Goal: Browse casually

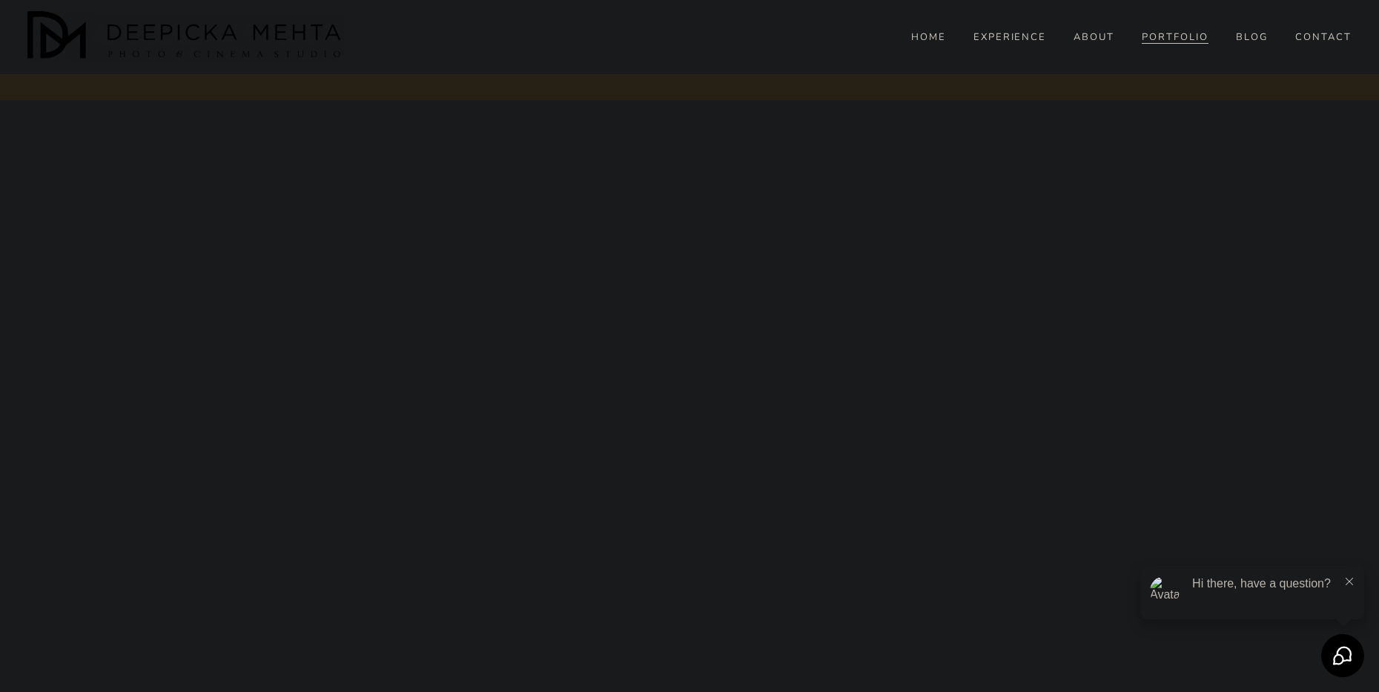
scroll to position [1483, 0]
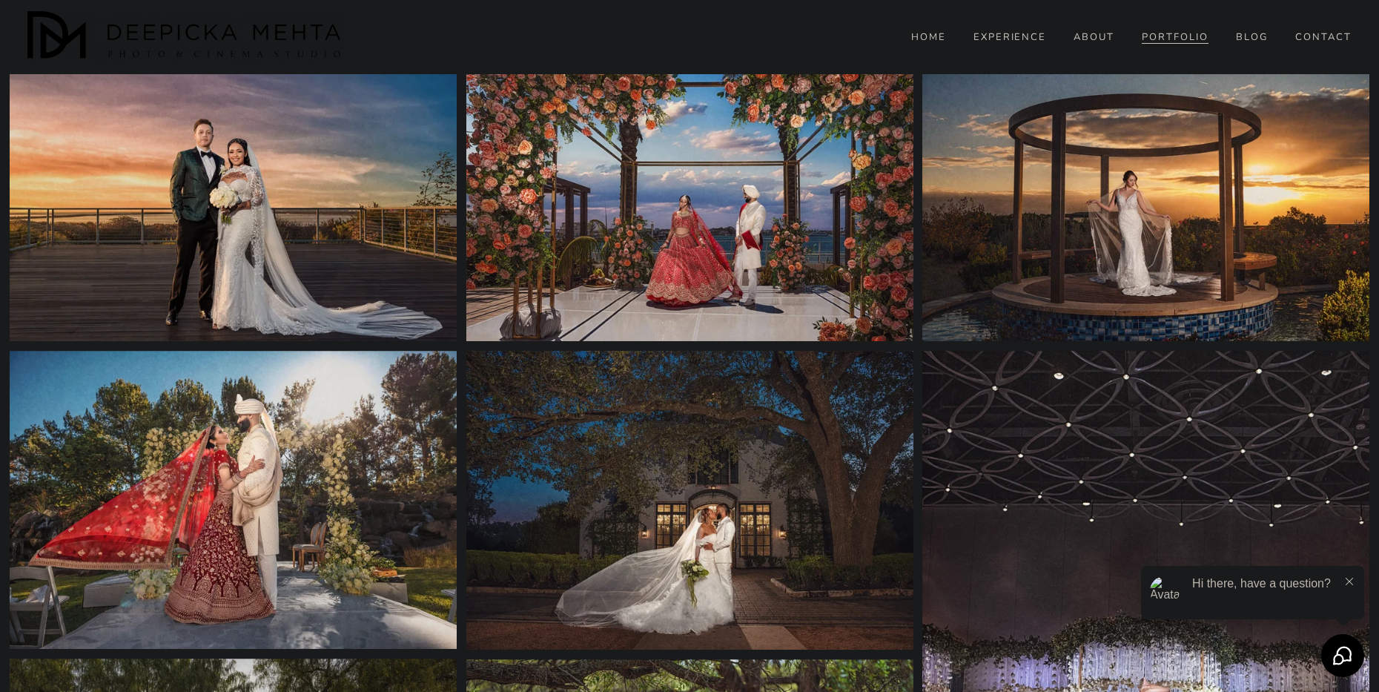
click at [306, 234] on img at bounding box center [233, 192] width 447 height 298
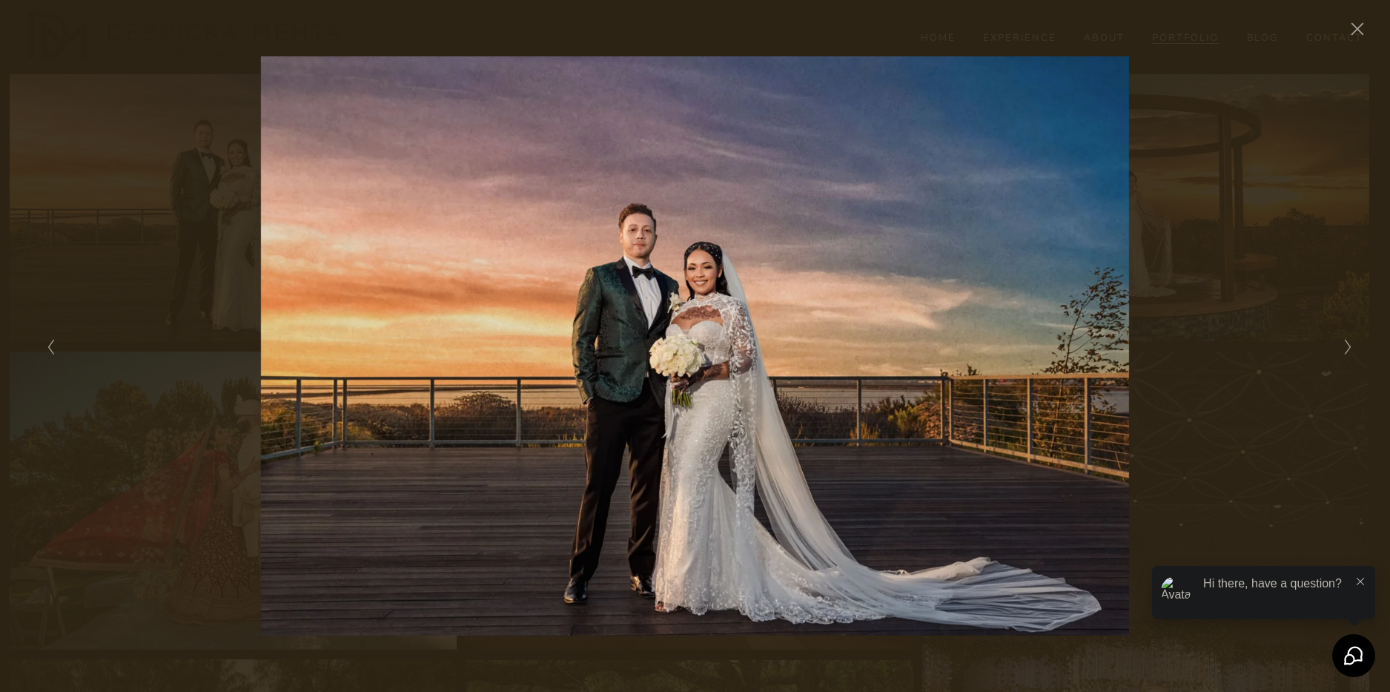
click at [871, 200] on div "Gallery" at bounding box center [1022, 345] width 653 height 579
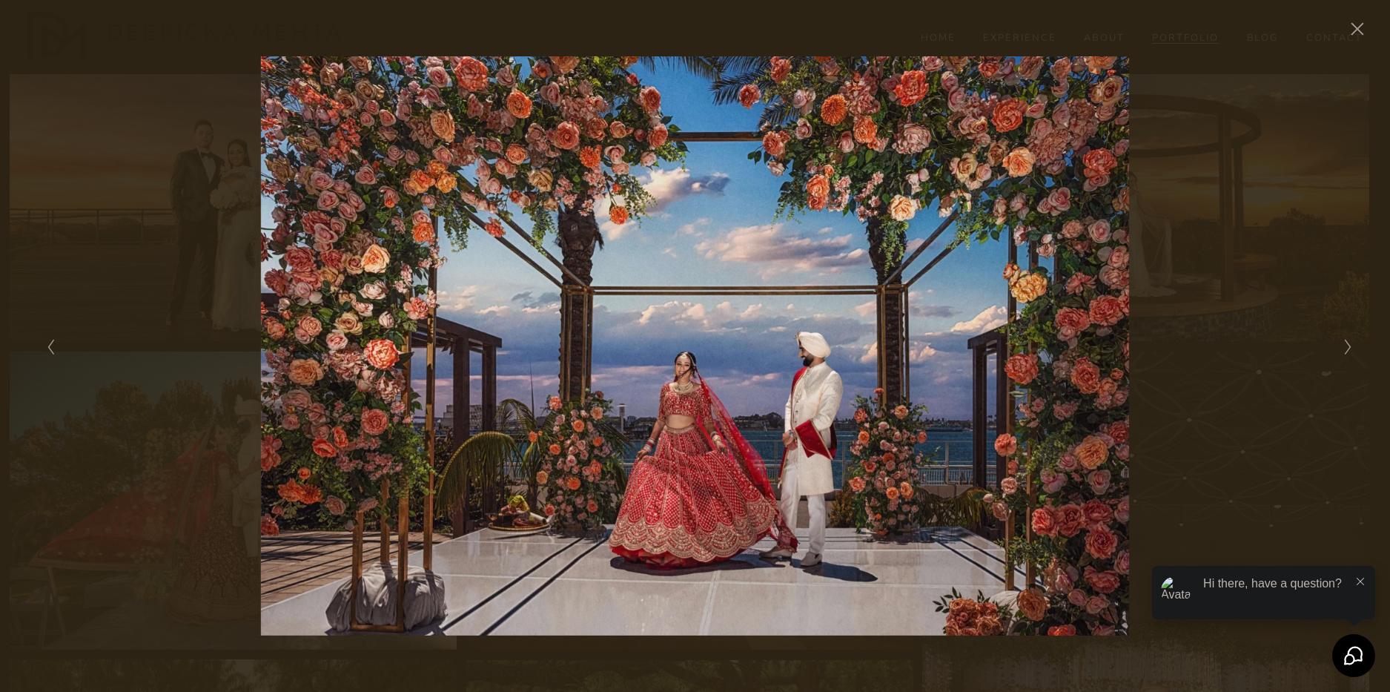
click at [164, 271] on div "Gallery" at bounding box center [368, 345] width 653 height 579
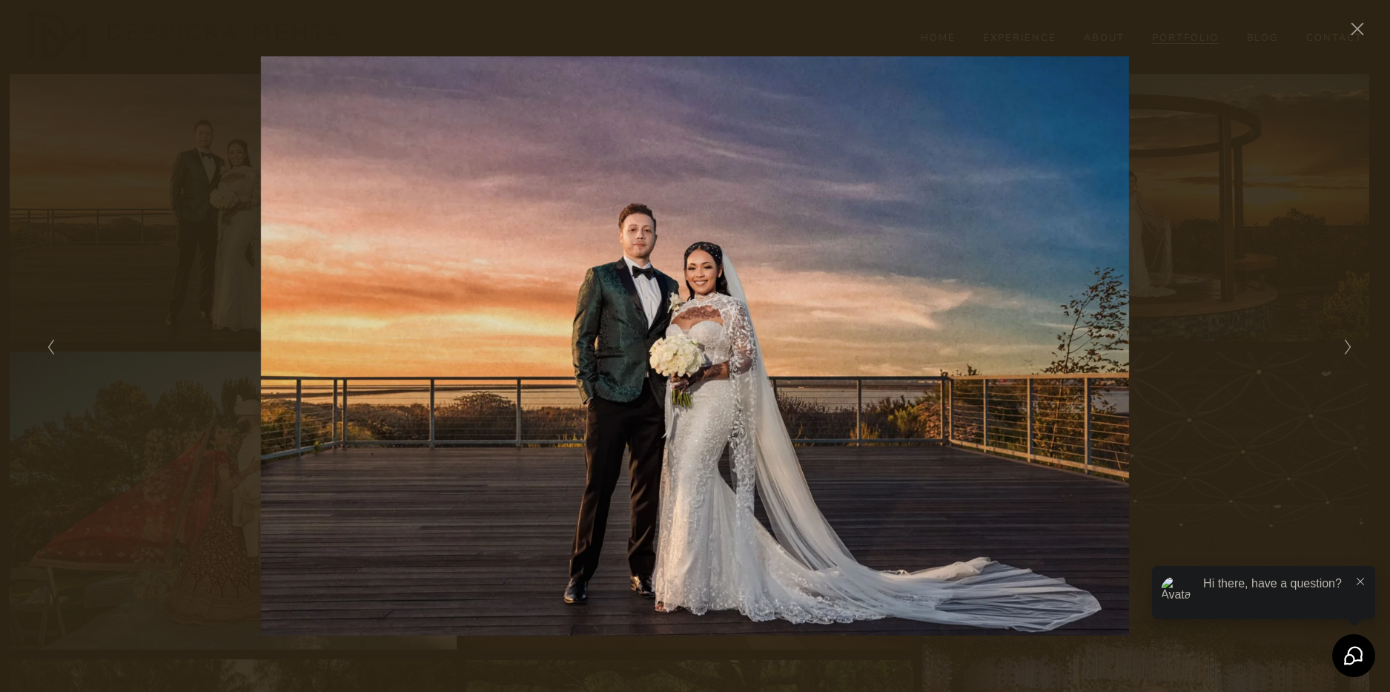
drag, startPoint x: 639, startPoint y: 223, endPoint x: 651, endPoint y: 222, distance: 11.9
drag, startPoint x: 651, startPoint y: 222, endPoint x: 1340, endPoint y: 72, distance: 705.2
click at [1340, 72] on div "Gallery" at bounding box center [1022, 345] width 653 height 579
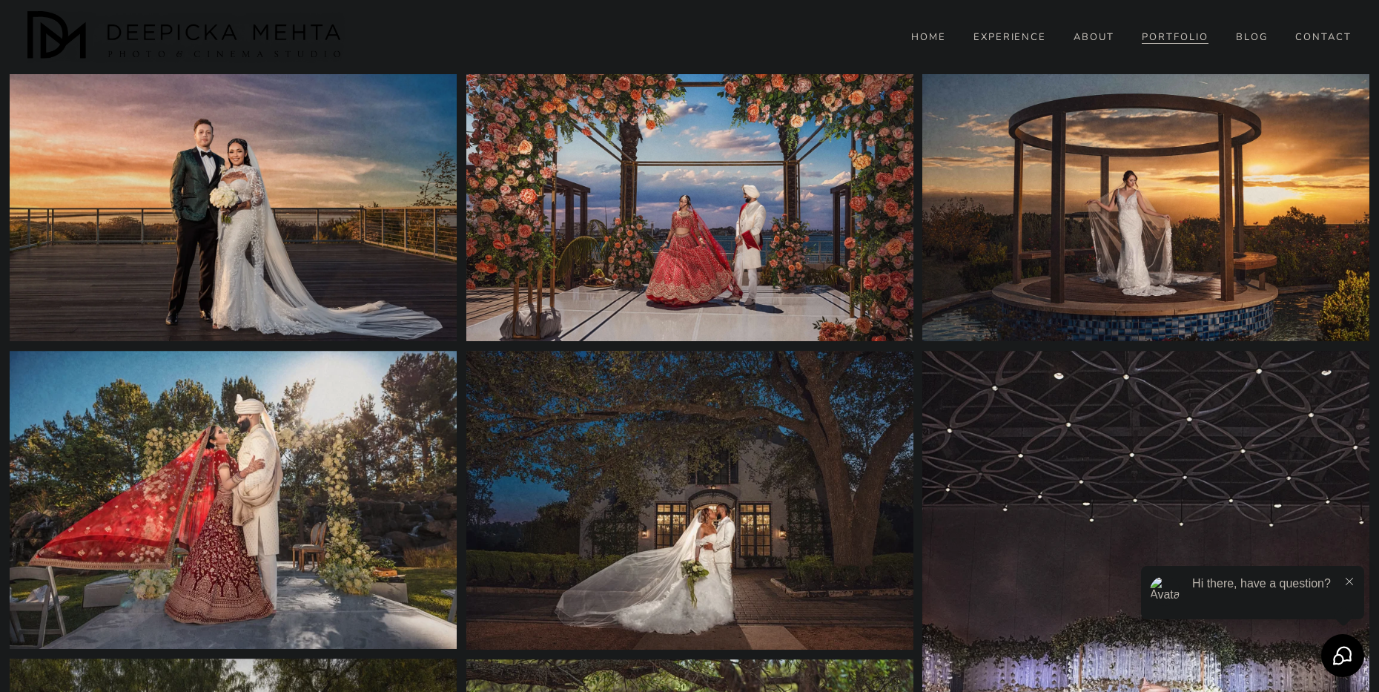
click at [679, 255] on img at bounding box center [689, 192] width 447 height 298
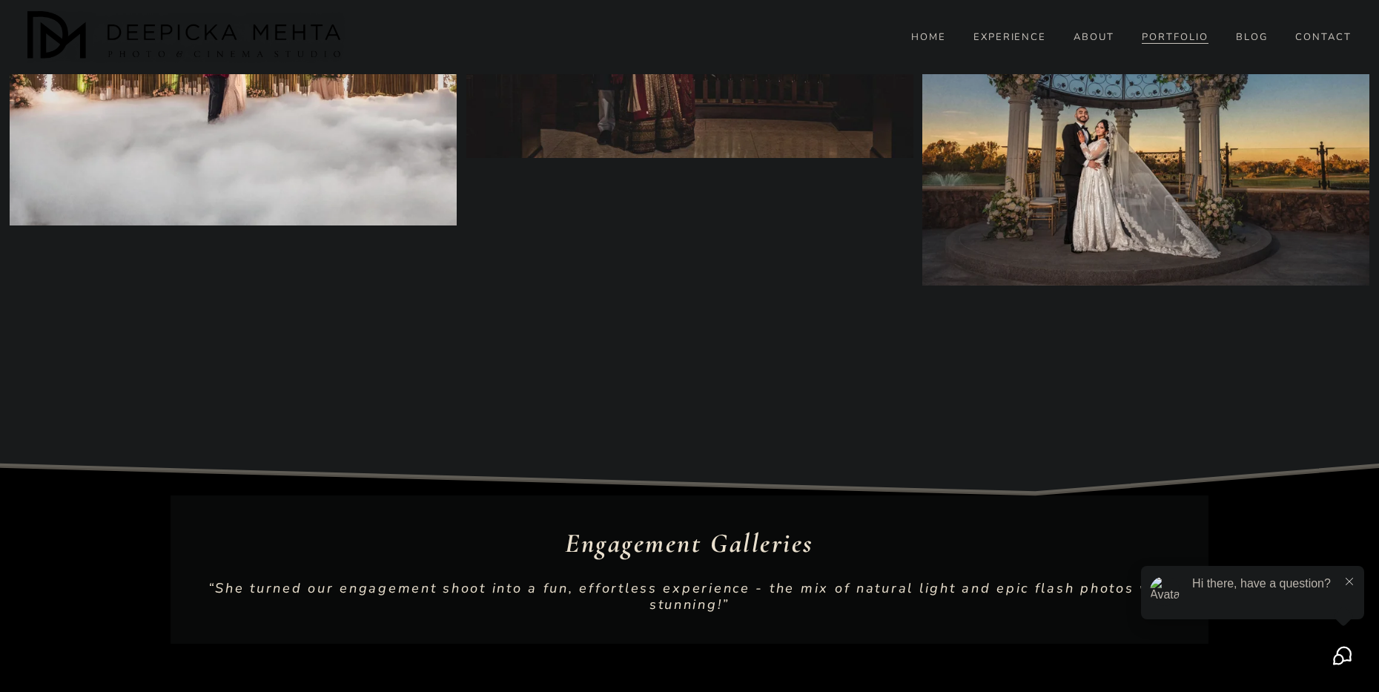
scroll to position [4449, 0]
